Goal: Task Accomplishment & Management: Complete application form

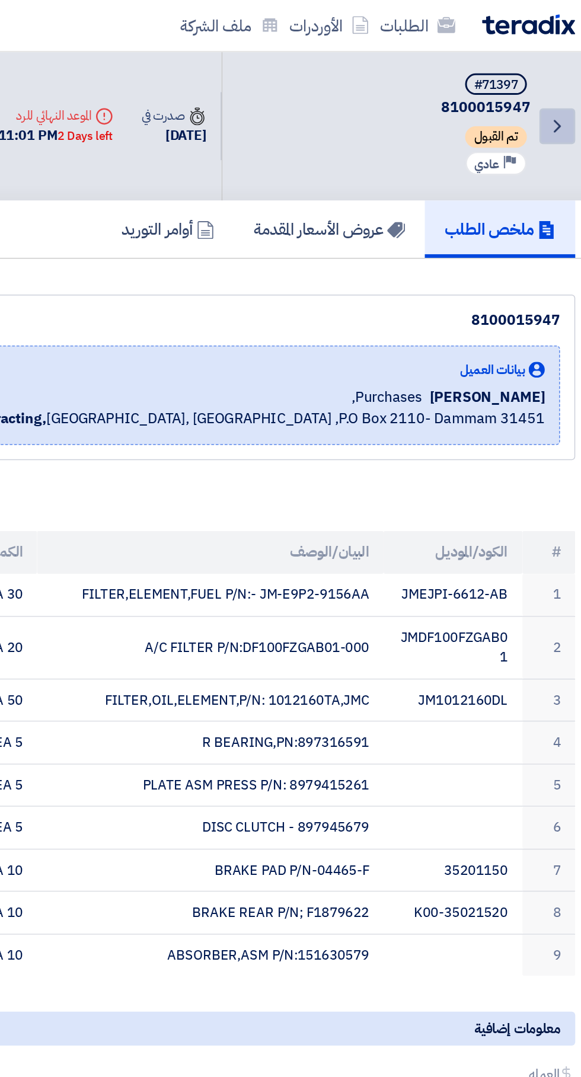
click at [547, 83] on icon "Back" at bounding box center [548, 83] width 14 height 14
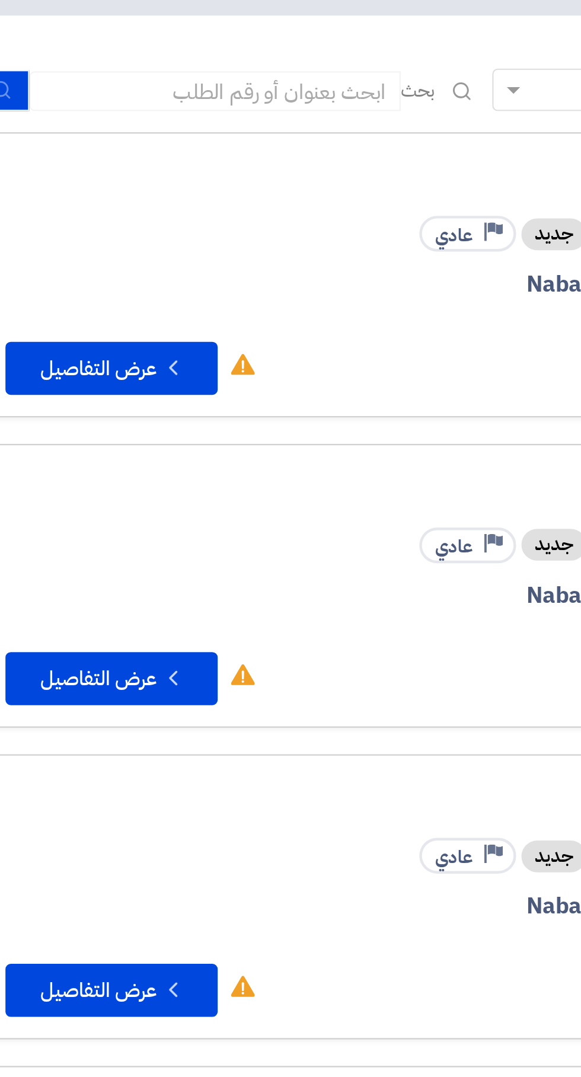
scroll to position [0, -2]
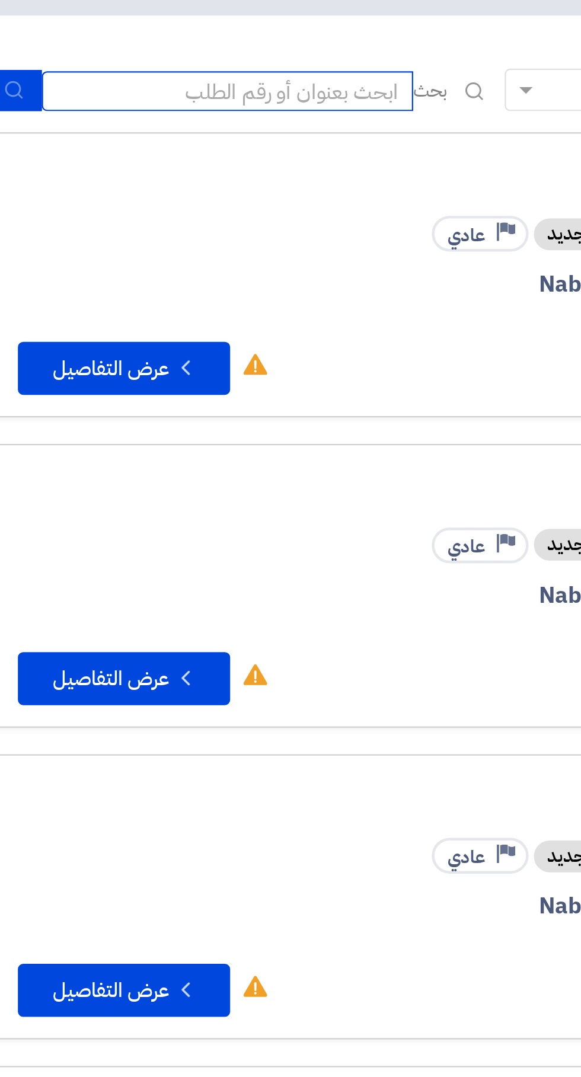
click at [159, 121] on input at bounding box center [132, 127] width 166 height 18
paste input "71389"
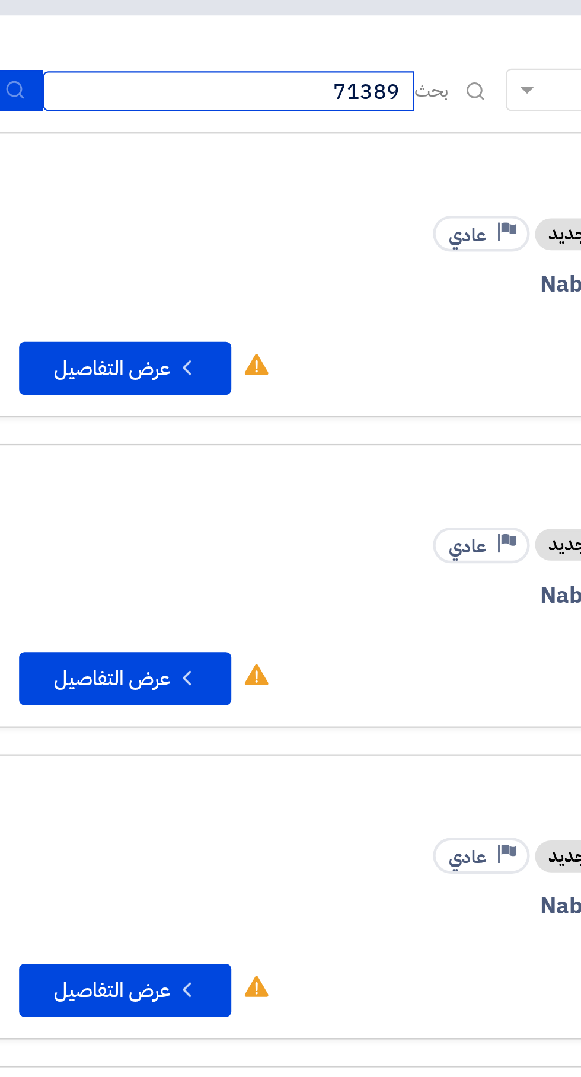
scroll to position [0, -2]
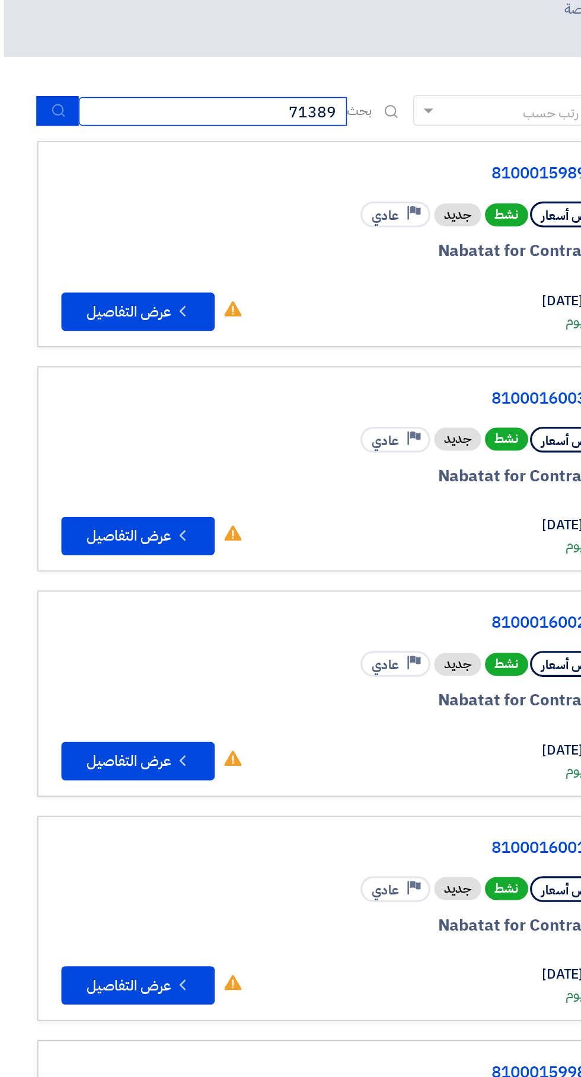
type input "71389"
click at [36, 126] on icon "submit" at bounding box center [35, 125] width 9 height 9
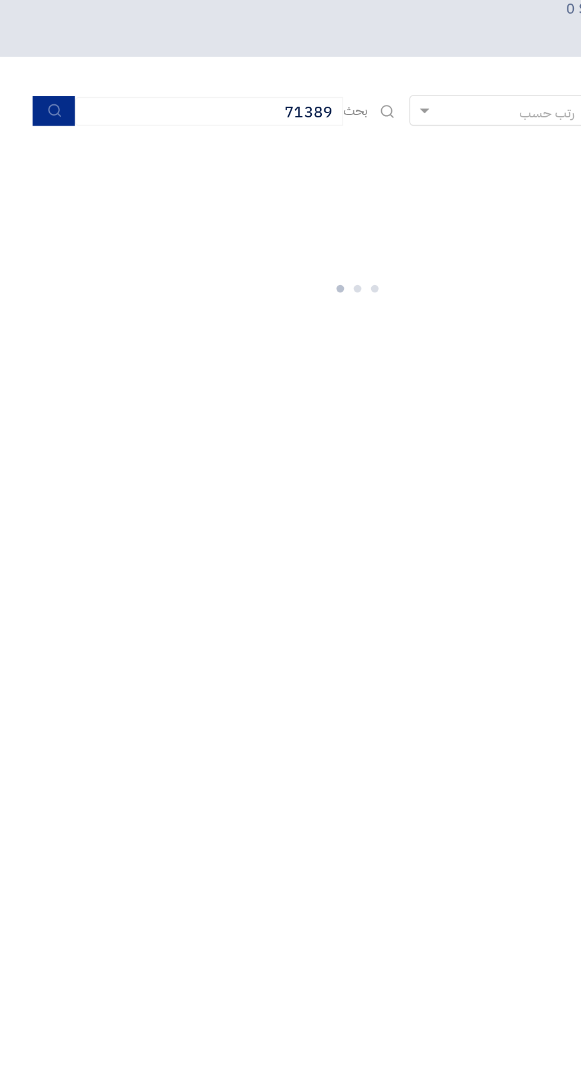
scroll to position [0, -2]
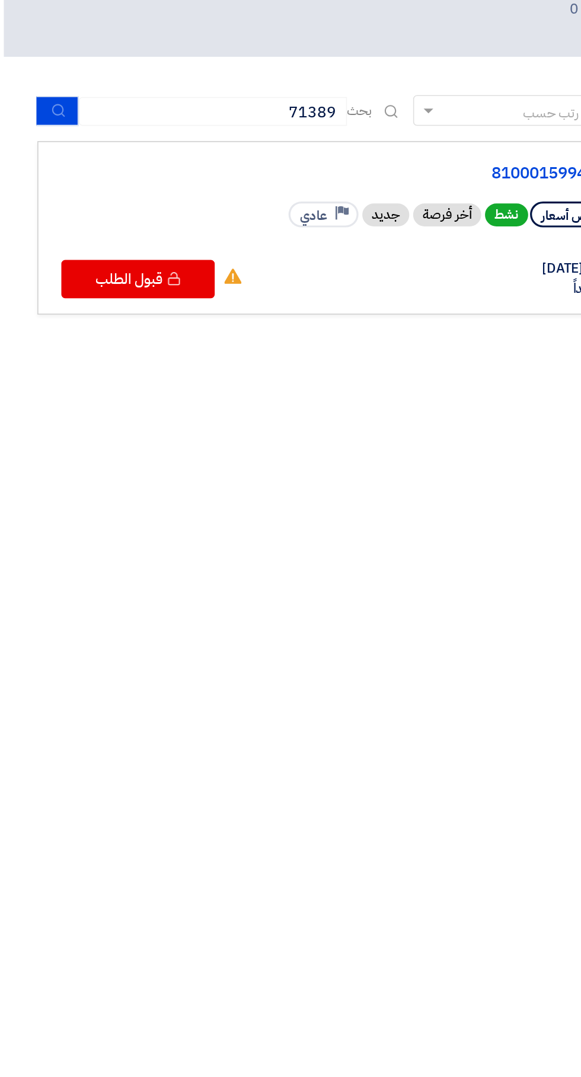
click at [331, 164] on link "8100015994" at bounding box center [244, 165] width 237 height 11
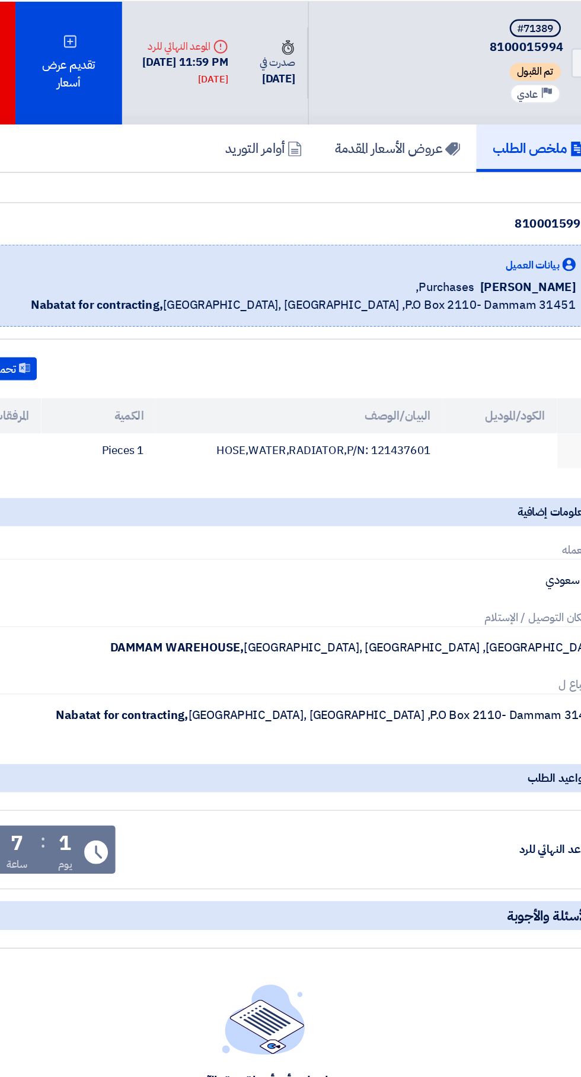
click at [139, 98] on div "تقديم عرض أسعار" at bounding box center [134, 83] width 85 height 98
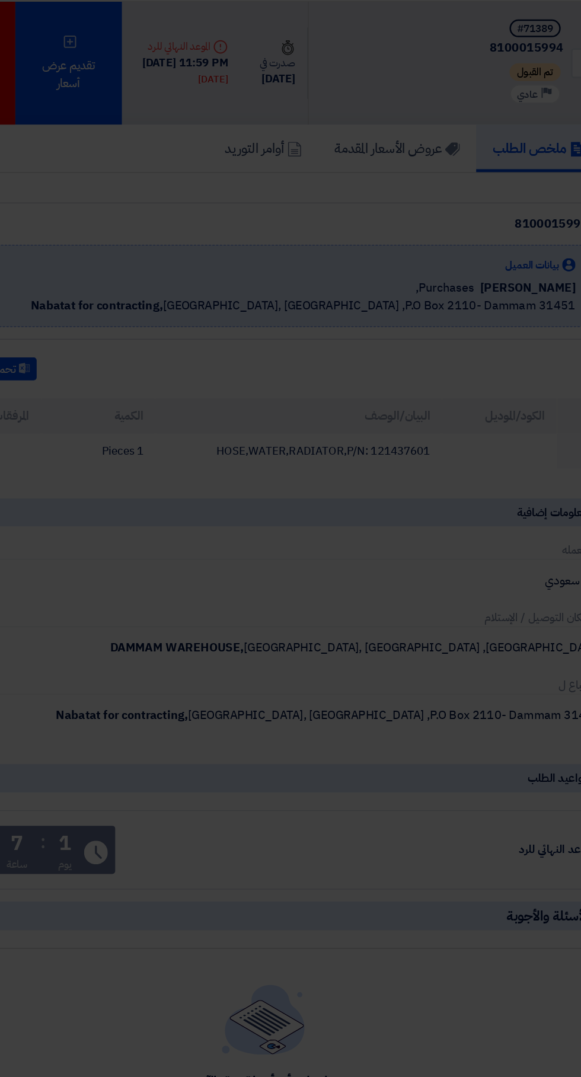
click at [350, 188] on div "أبدأ في تقديم عرض أسعار جديد تقديم عرض أسعار جديد من البداية" at bounding box center [290, 117] width 438 height 171
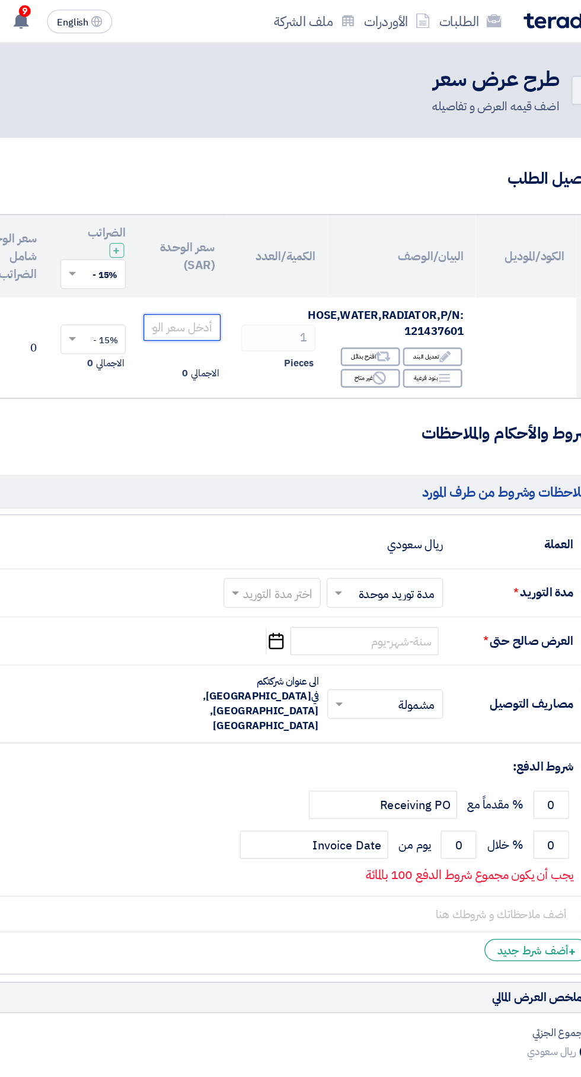
click at [225, 262] on input "number" at bounding box center [225, 261] width 62 height 21
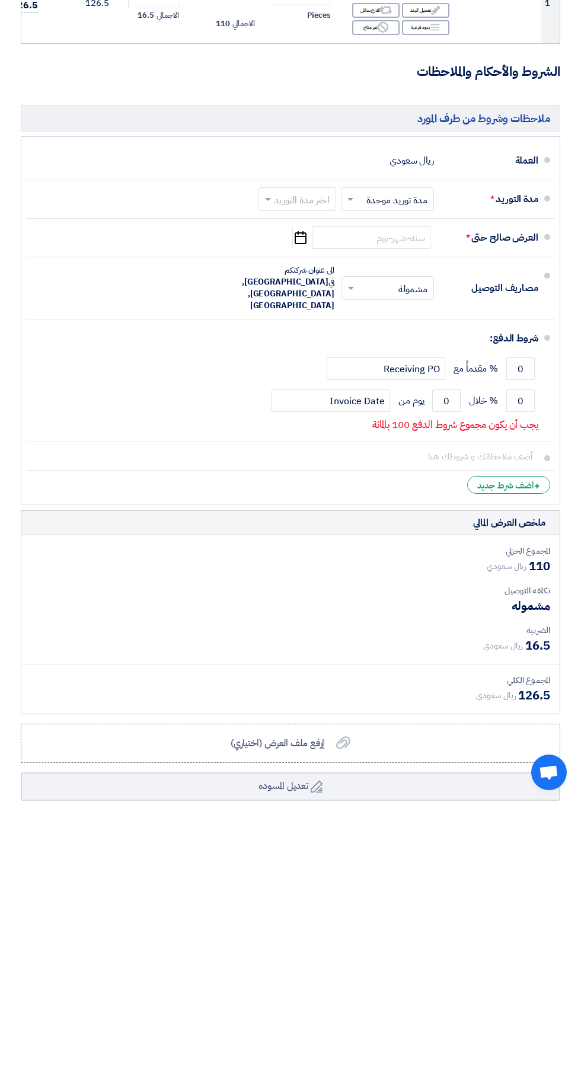
click at [300, 474] on input "text" at bounding box center [295, 475] width 72 height 17
type input "110"
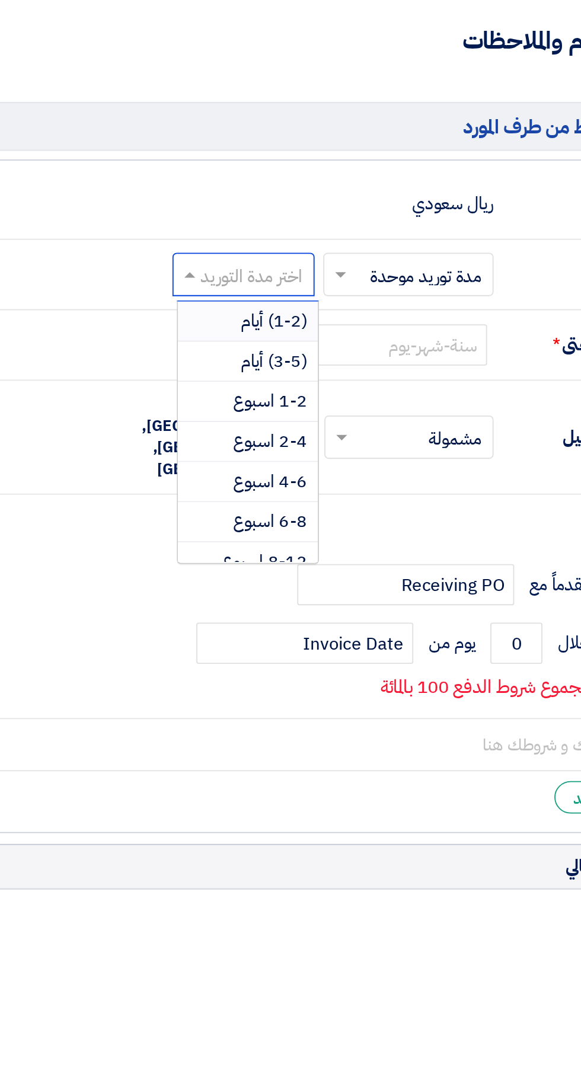
click at [322, 502] on span "(1-2) أيام" at bounding box center [314, 499] width 36 height 14
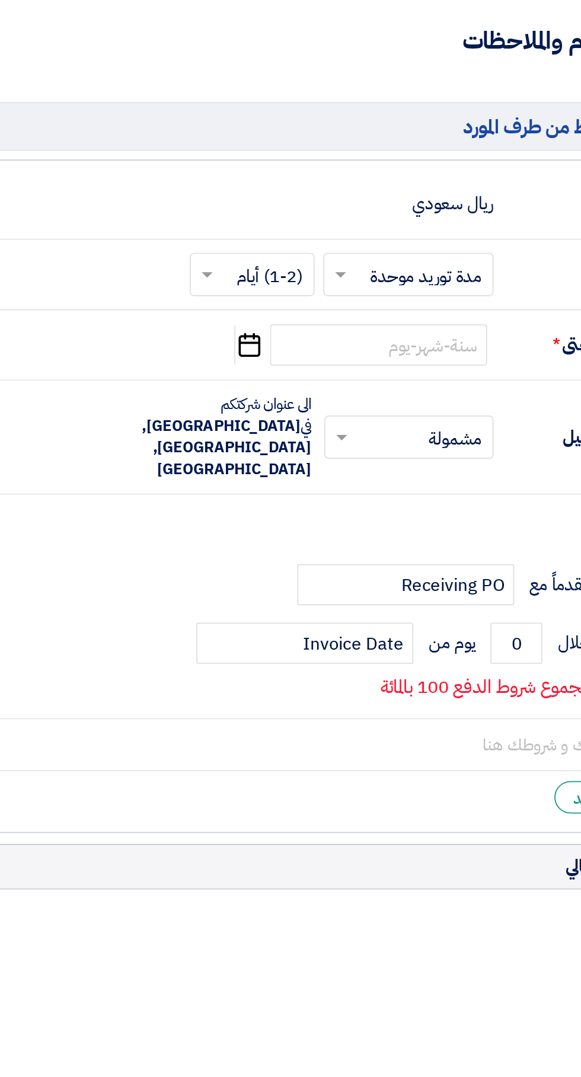
click at [299, 514] on icon "Pick a date" at bounding box center [300, 512] width 16 height 21
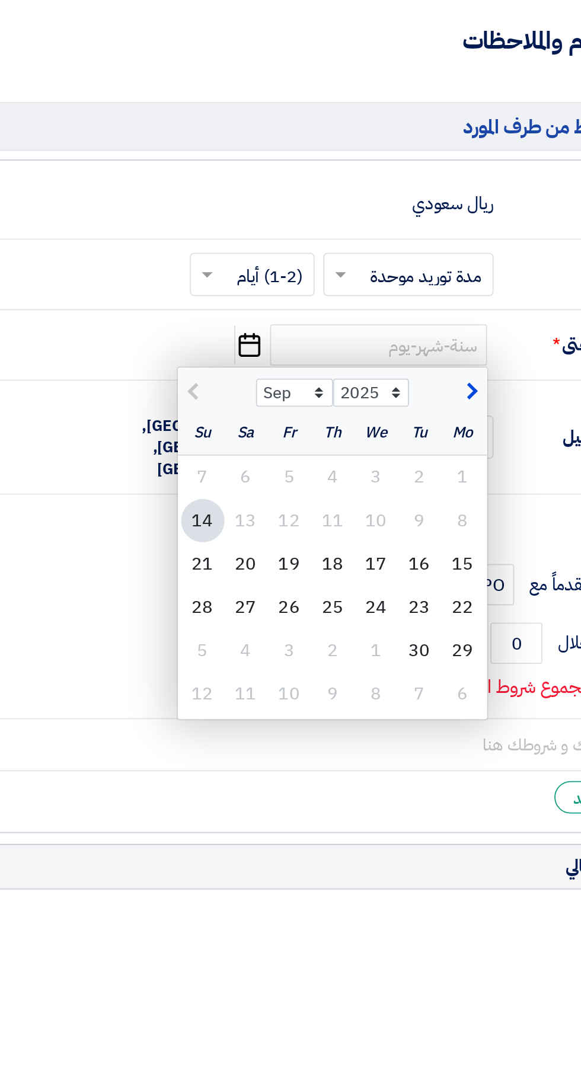
click at [274, 633] on div "21" at bounding box center [275, 632] width 24 height 24
type input "[DATE]"
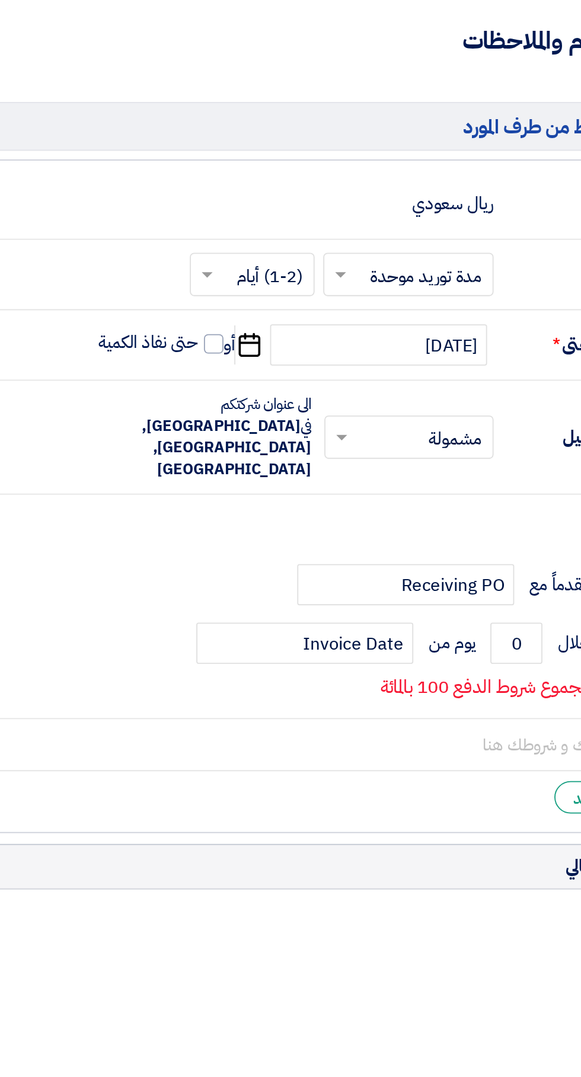
click at [274, 512] on label "حتى نفاذ الكمية" at bounding box center [252, 511] width 69 height 12
click at [273, 512] on input "حتى نفاذ الكمية" at bounding box center [244, 516] width 57 height 23
checkbox input "true"
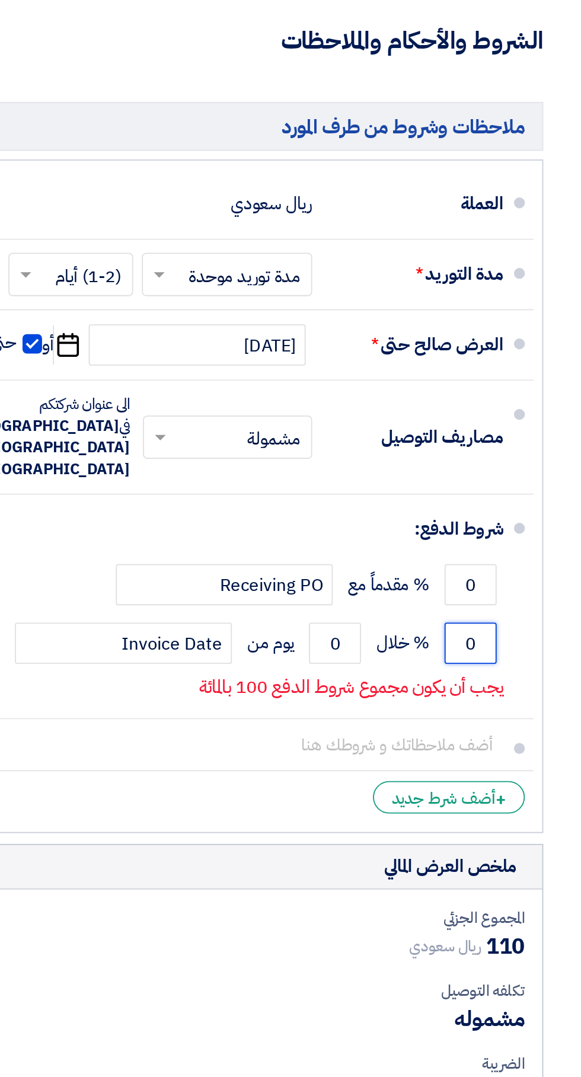
click at [513, 664] on input "0" at bounding box center [520, 675] width 28 height 23
type input "100"
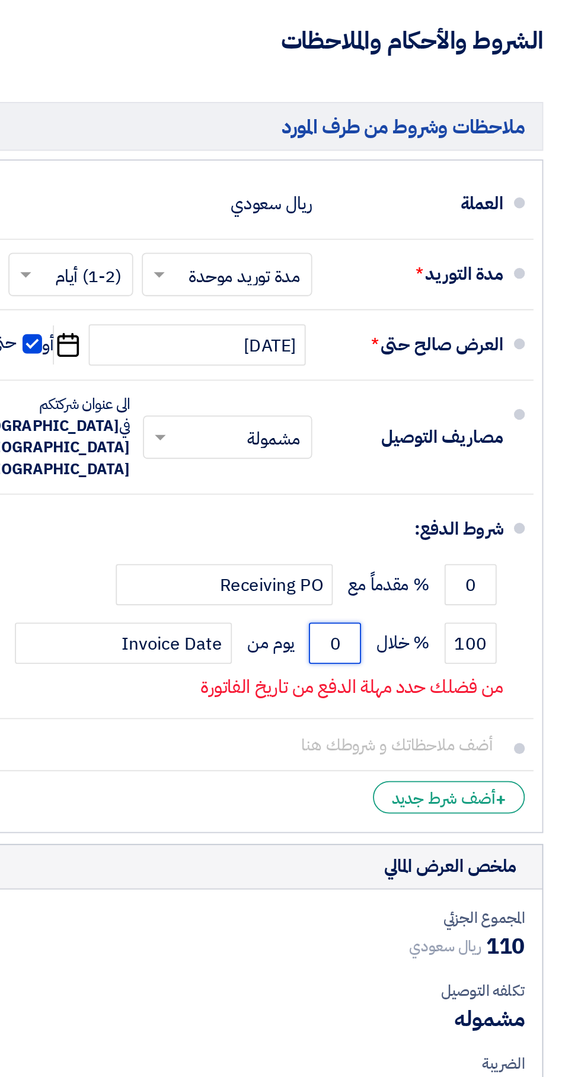
click at [438, 664] on input "0" at bounding box center [446, 675] width 28 height 23
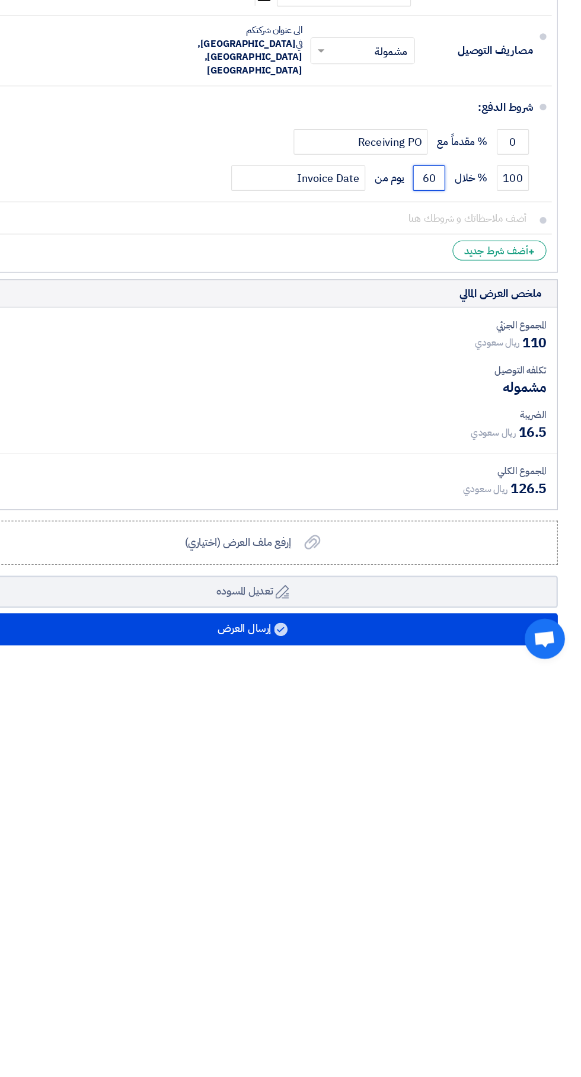
type input "60"
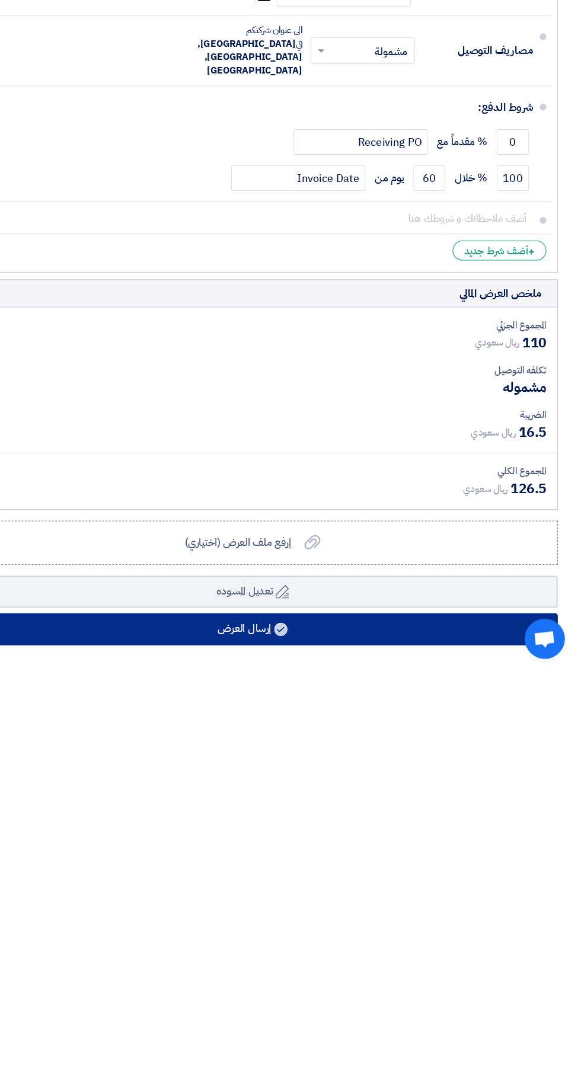
click at [433, 1024] on button "إرسال العرض" at bounding box center [290, 1038] width 539 height 28
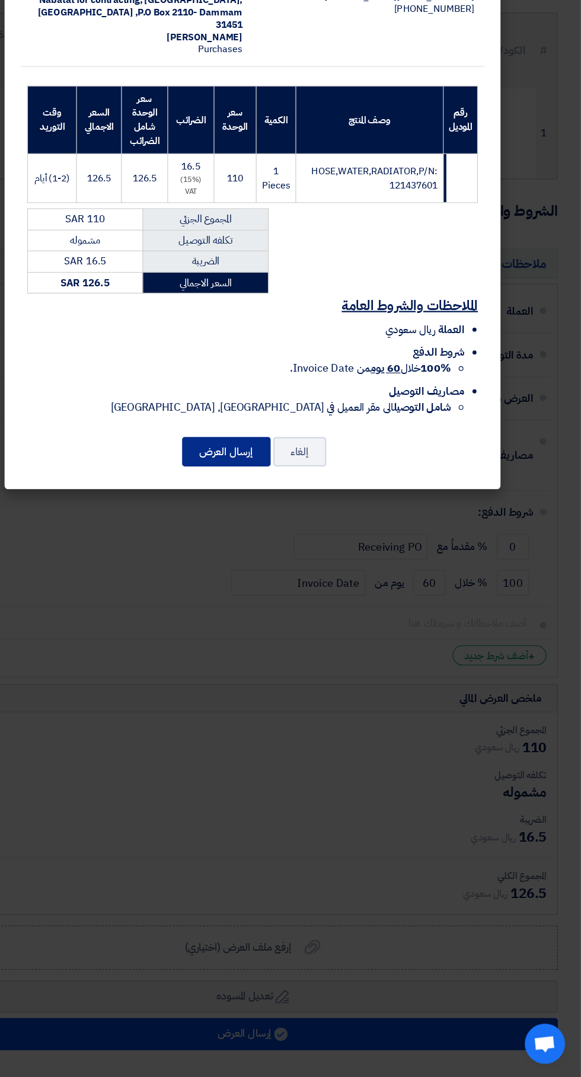
click at [267, 521] on button "إرسال العرض" at bounding box center [267, 524] width 78 height 26
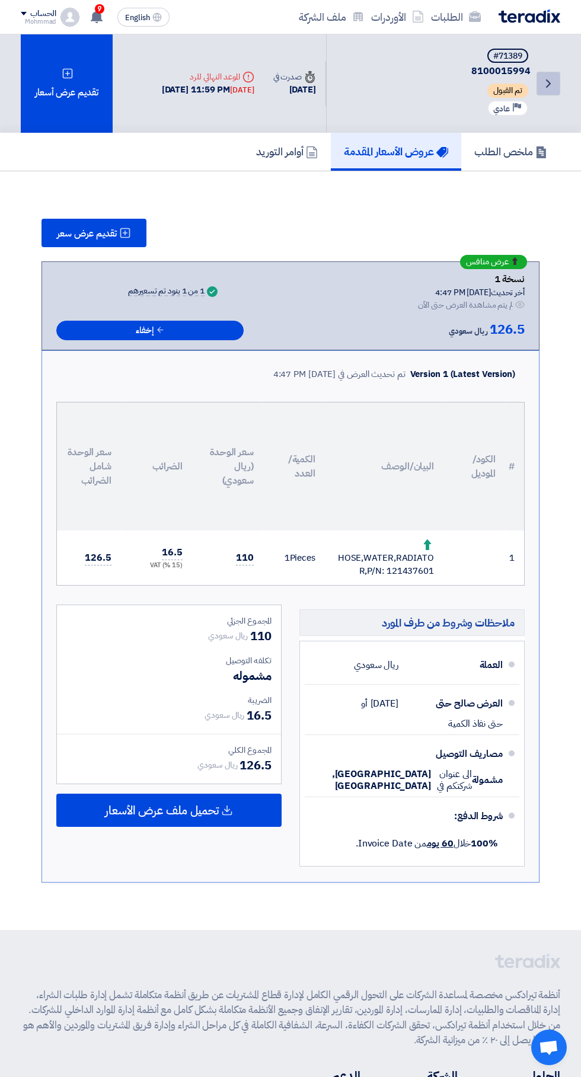
click at [546, 88] on icon "Back" at bounding box center [548, 83] width 14 height 14
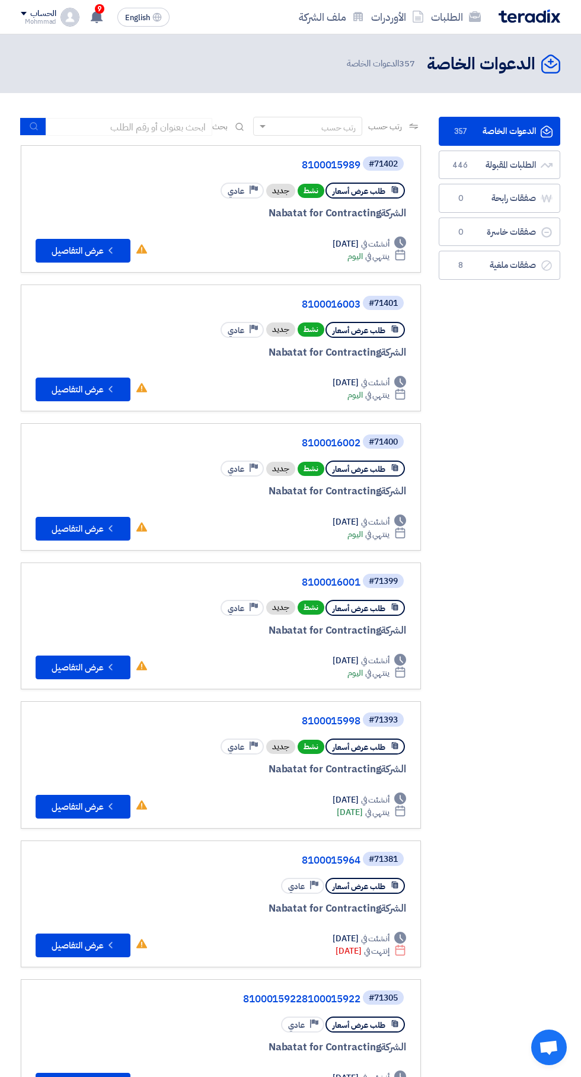
scroll to position [0, -2]
